Goal: Navigation & Orientation: Find specific page/section

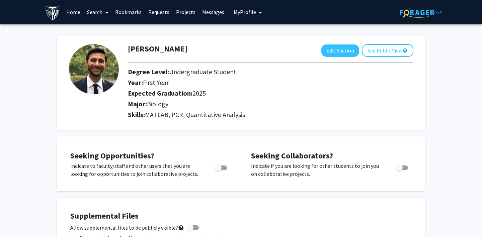
click at [248, 14] on span "My Profile" at bounding box center [245, 12] width 22 height 7
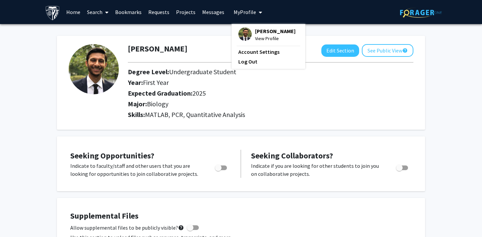
click at [248, 14] on span "My Profile" at bounding box center [245, 12] width 22 height 7
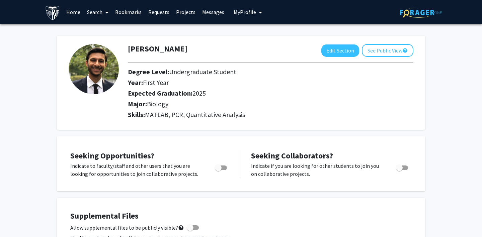
click at [130, 12] on link "Bookmarks" at bounding box center [128, 11] width 33 height 23
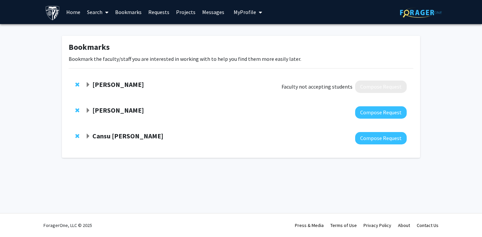
click at [132, 110] on strong "Christine Brodsky" at bounding box center [118, 110] width 52 height 8
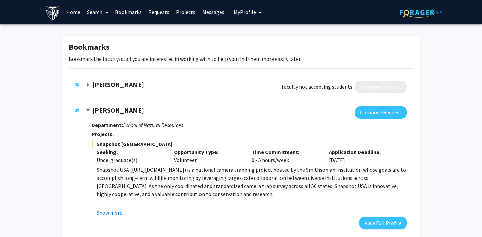
click at [126, 10] on link "Bookmarks" at bounding box center [128, 11] width 33 height 23
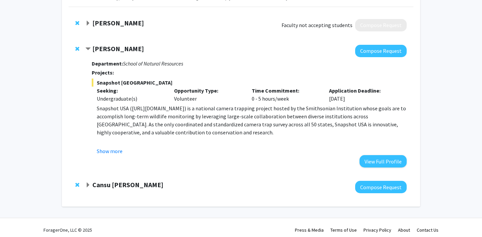
scroll to position [66, 0]
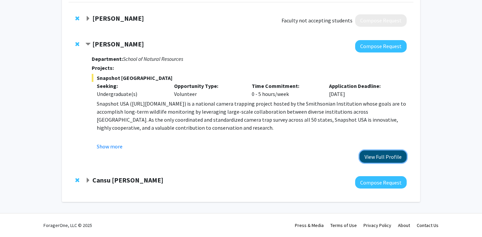
click at [377, 158] on button "View Full Profile" at bounding box center [383, 157] width 47 height 12
click at [89, 178] on span "Expand Cansu Agca Bookmark" at bounding box center [87, 180] width 5 height 5
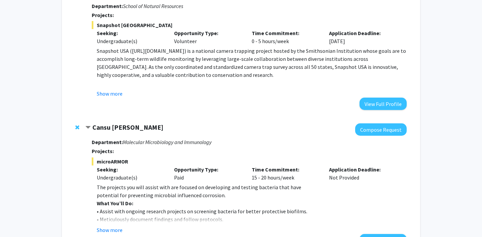
scroll to position [177, 0]
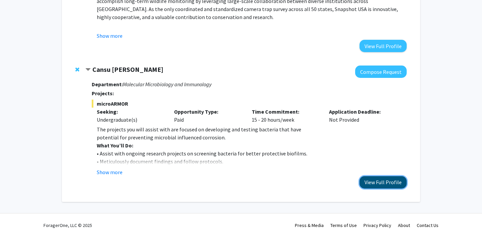
click at [374, 184] on button "View Full Profile" at bounding box center [383, 182] width 47 height 12
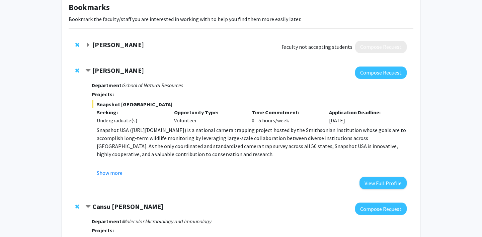
scroll to position [0, 0]
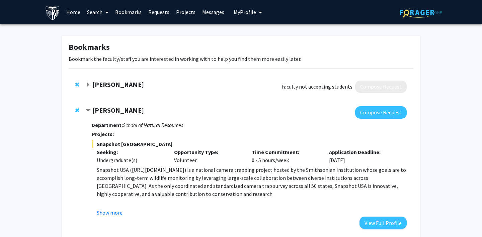
click at [157, 12] on link "Requests" at bounding box center [159, 11] width 28 height 23
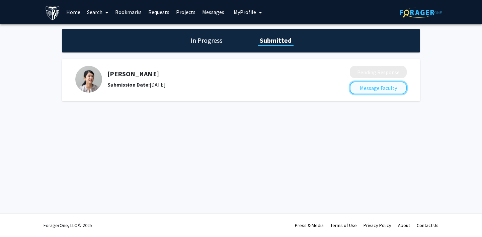
click at [379, 86] on button "Message Faculty" at bounding box center [378, 88] width 57 height 13
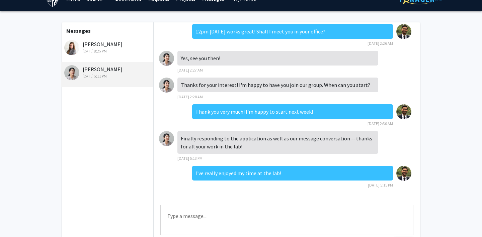
scroll to position [14, 0]
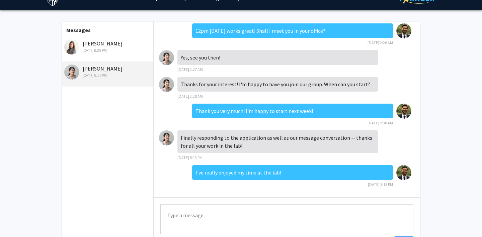
click at [119, 49] on div "Dec 14, 2023 8:25 PM" at bounding box center [107, 51] width 87 height 6
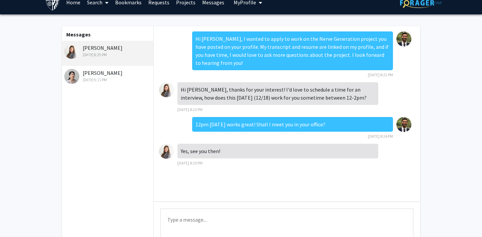
scroll to position [0, 0]
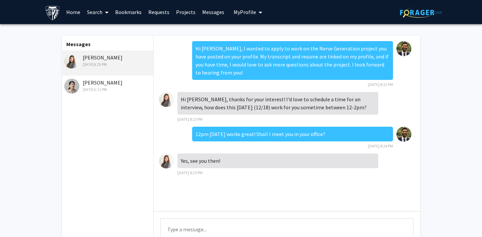
click at [248, 10] on span "My Profile" at bounding box center [245, 12] width 22 height 7
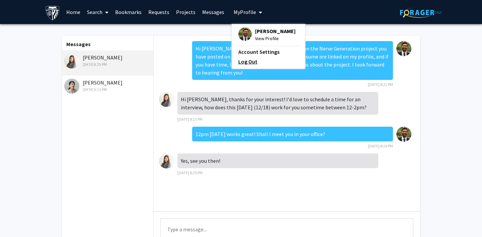
click at [249, 61] on link "Log Out" at bounding box center [268, 62] width 60 height 8
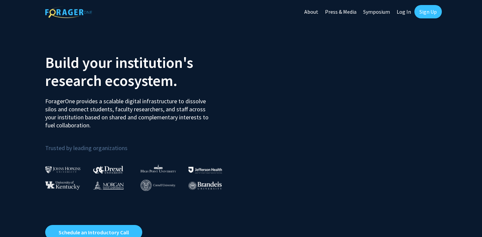
click at [400, 12] on link "Log In" at bounding box center [403, 11] width 21 height 23
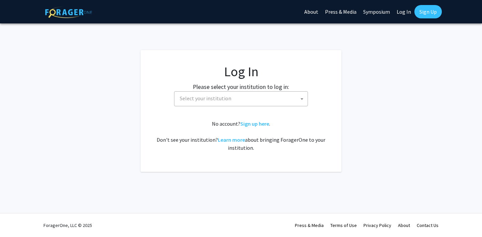
click at [238, 96] on span "Select your institution" at bounding box center [242, 99] width 131 height 14
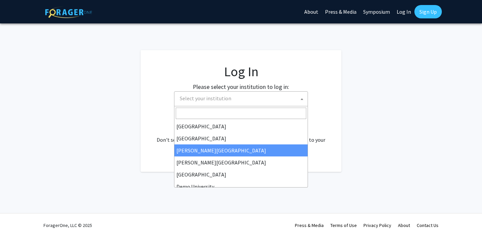
scroll to position [13, 0]
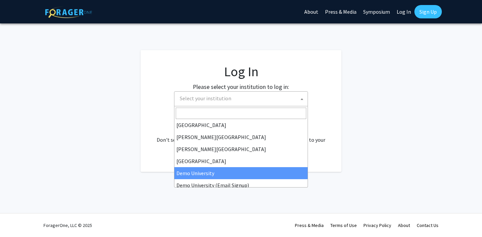
select select "8"
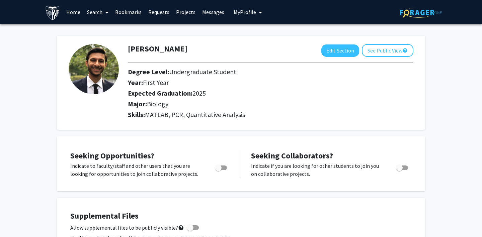
click at [241, 16] on button "My Profile" at bounding box center [248, 12] width 32 height 24
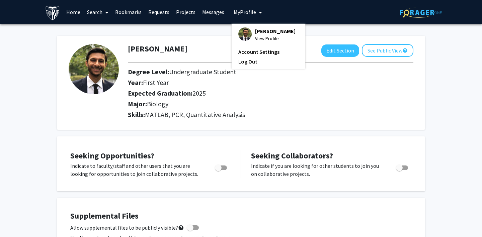
click at [238, 37] on img at bounding box center [244, 33] width 13 height 13
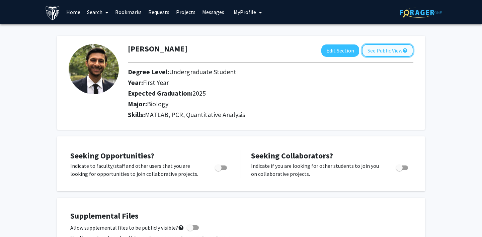
click at [378, 48] on button "See Public View help" at bounding box center [388, 50] width 52 height 13
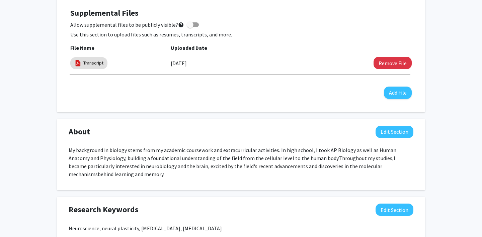
scroll to position [210, 0]
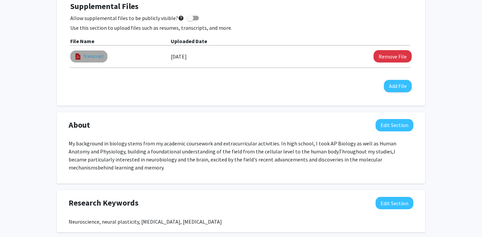
click at [85, 59] on link "Transcript" at bounding box center [93, 56] width 20 height 7
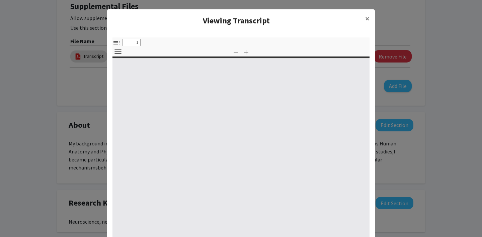
select select "custom"
type input "0"
select select "custom"
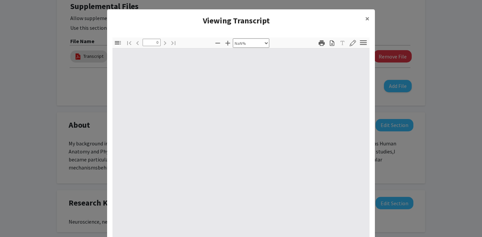
type input "1"
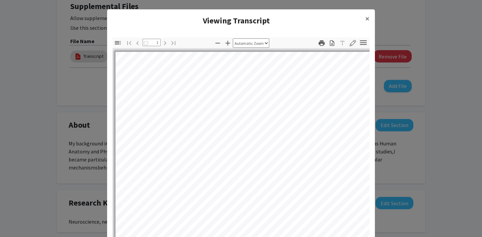
select select "auto"
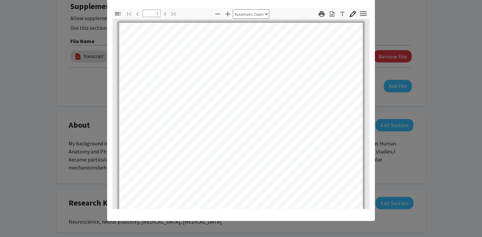
scroll to position [0, 0]
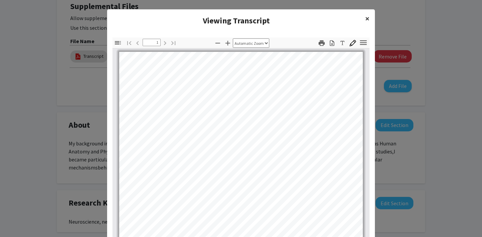
click at [368, 17] on span "×" at bounding box center [367, 18] width 4 height 10
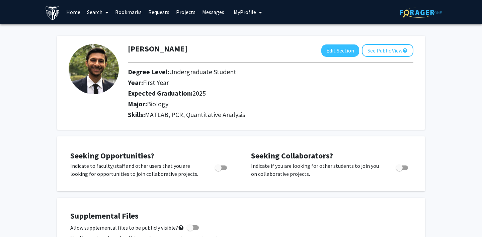
click at [126, 13] on link "Bookmarks" at bounding box center [128, 11] width 33 height 23
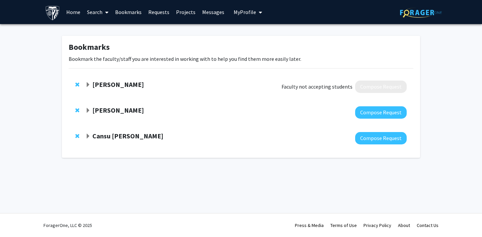
click at [111, 110] on strong "Christine Brodsky" at bounding box center [118, 110] width 52 height 8
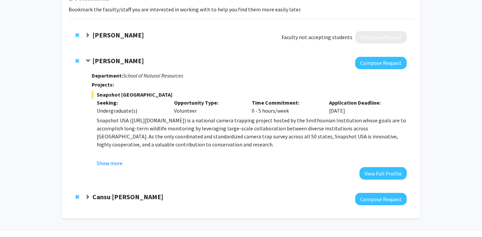
scroll to position [66, 0]
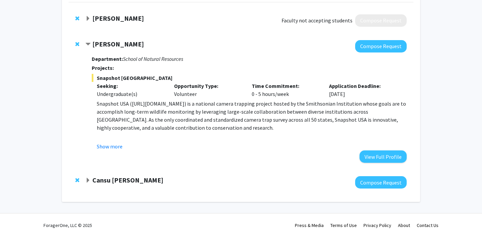
click at [105, 180] on strong "Cansu Agca" at bounding box center [127, 180] width 71 height 8
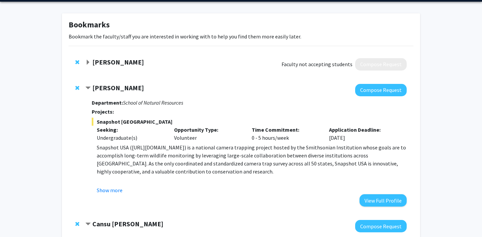
scroll to position [0, 0]
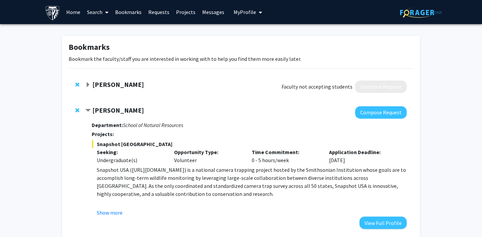
click at [247, 10] on span "My Profile" at bounding box center [245, 12] width 22 height 7
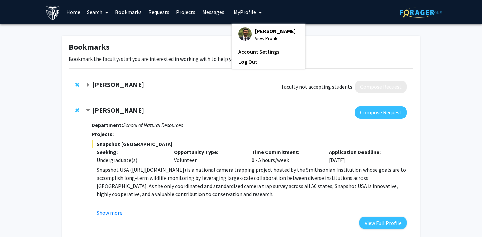
click at [437, 46] on div "Bookmarks Bookmark the faculty/staff you are interested in working with to help…" at bounding box center [241, 209] width 482 height 370
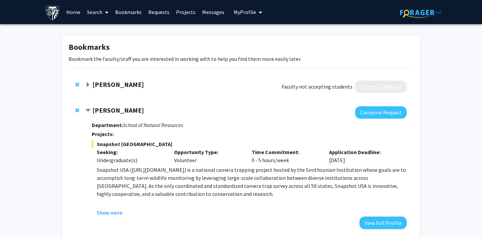
click at [87, 83] on span "Expand Jill Doe Bookmark" at bounding box center [87, 84] width 5 height 5
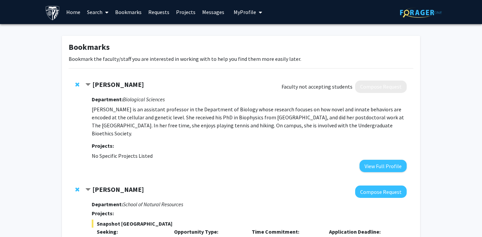
click at [87, 83] on span "Contract Jill Doe Bookmark" at bounding box center [87, 84] width 5 height 5
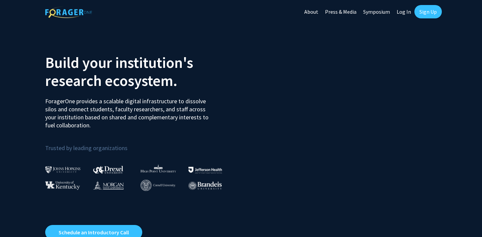
click at [406, 13] on link "Log In" at bounding box center [403, 11] width 21 height 23
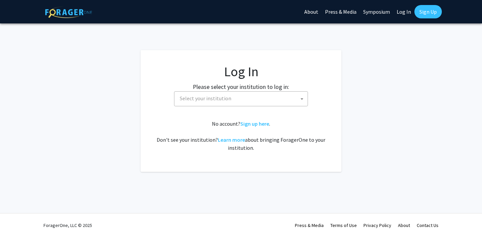
click at [229, 98] on span "Select your institution" at bounding box center [206, 98] width 52 height 7
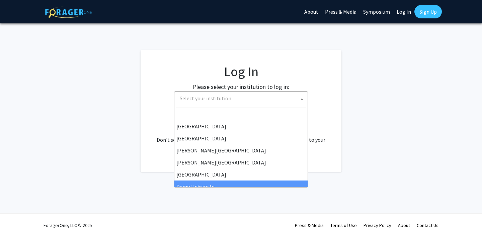
select select "8"
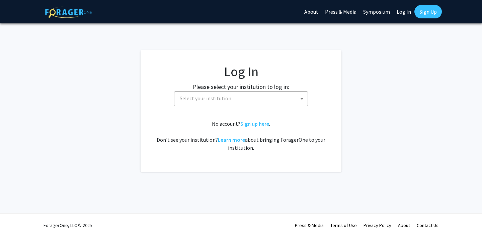
select select "8"
click at [247, 97] on span "Select your institution" at bounding box center [242, 99] width 131 height 14
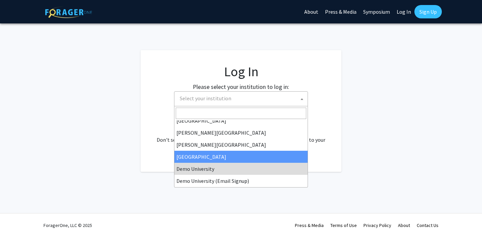
scroll to position [20, 0]
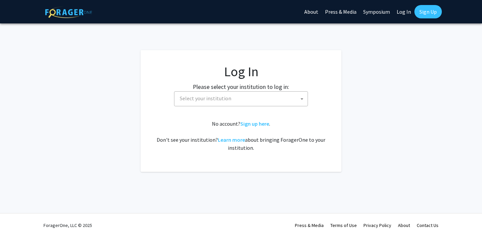
click at [264, 98] on span "Select your institution" at bounding box center [242, 99] width 131 height 14
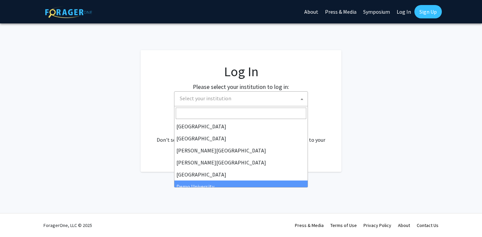
scroll to position [48, 0]
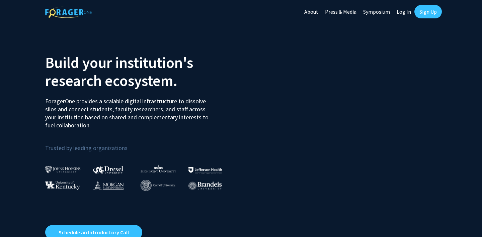
click at [402, 12] on link "Log In" at bounding box center [403, 11] width 21 height 23
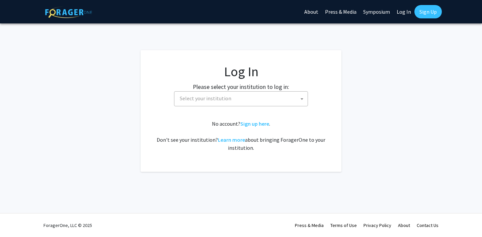
click at [230, 105] on span "Select your institution" at bounding box center [242, 99] width 131 height 14
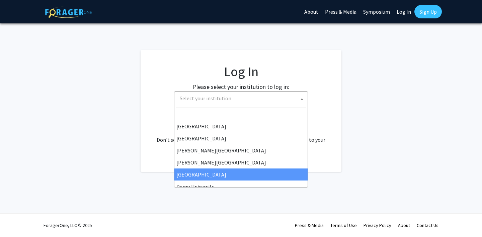
scroll to position [16, 0]
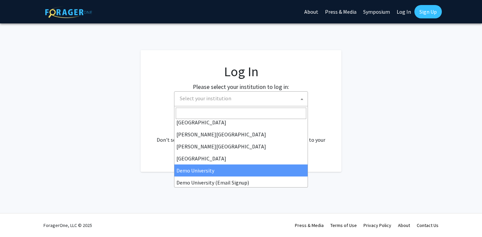
select select "8"
